Goal: Find specific page/section: Locate a particular part of the current website

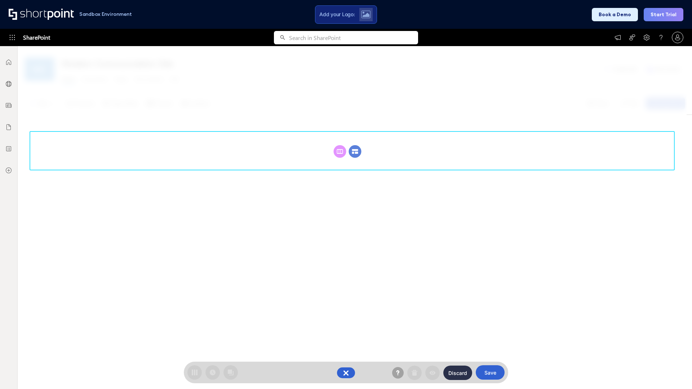
scroll to position [99, 0]
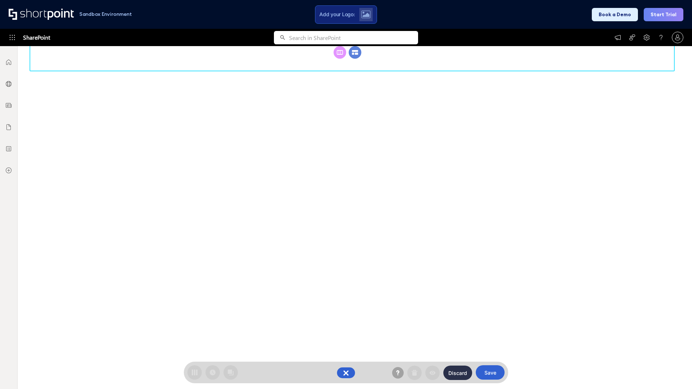
click at [355, 59] on circle at bounding box center [355, 52] width 13 height 13
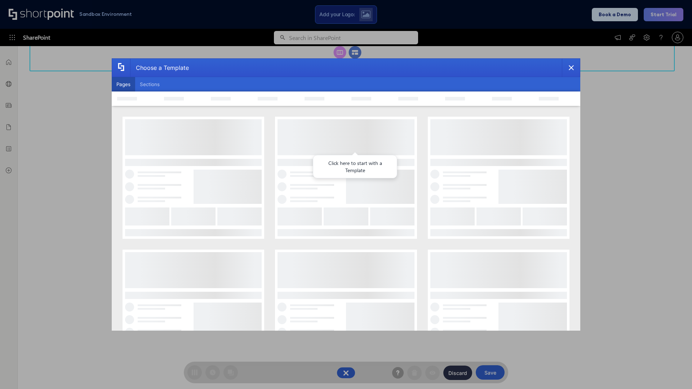
scroll to position [0, 0]
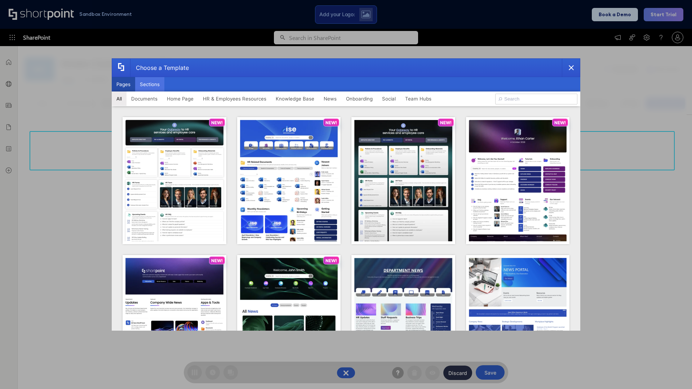
click at [150, 84] on button "Sections" at bounding box center [149, 84] width 29 height 14
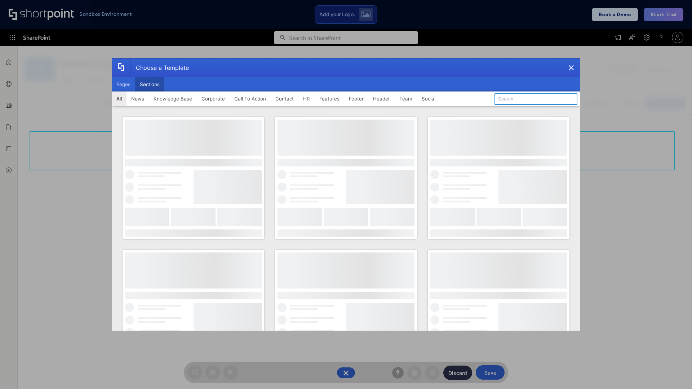
type input "Employee Spotlight 1"
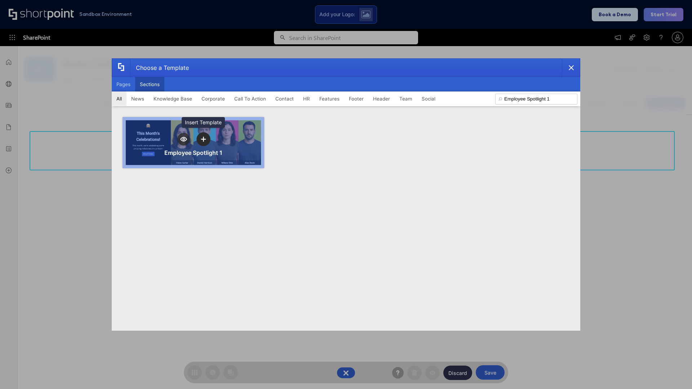
click at [203, 139] on icon "template selector" at bounding box center [203, 139] width 5 height 5
